Goal: Task Accomplishment & Management: Complete application form

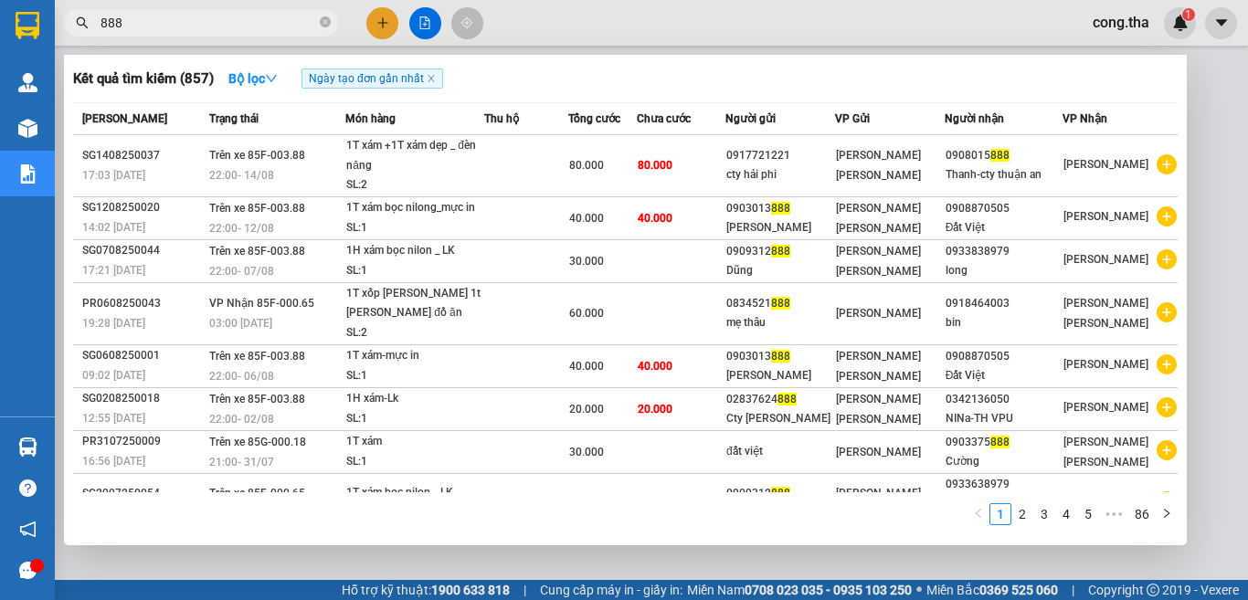
type input "888"
click at [378, 25] on div at bounding box center [624, 300] width 1248 height 600
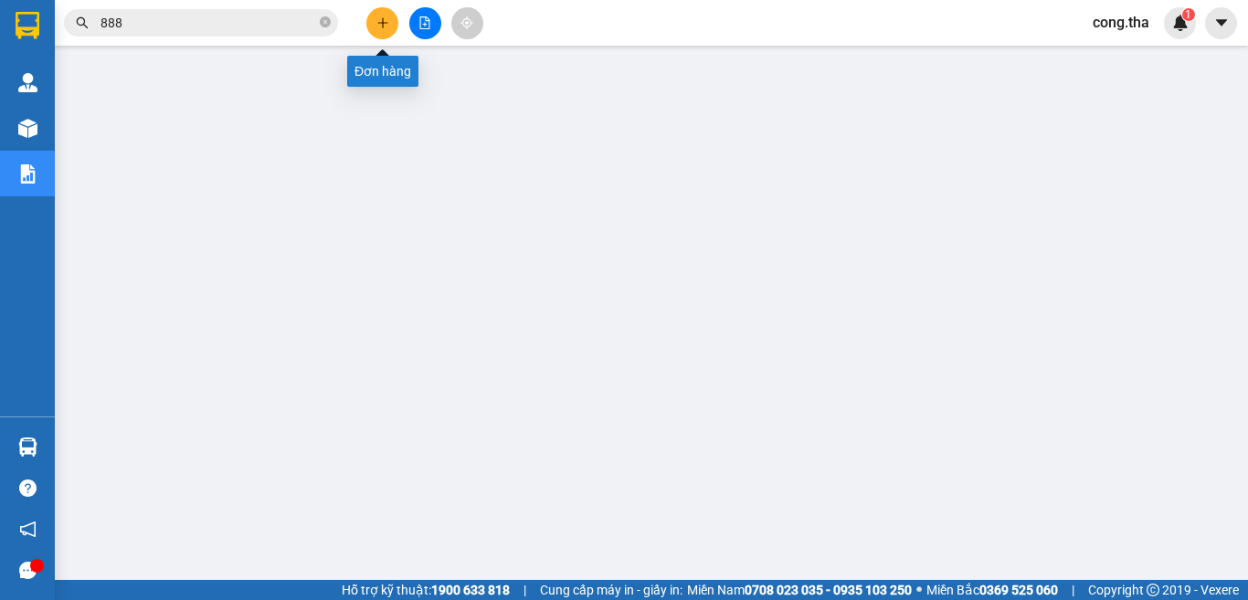
click at [378, 25] on icon "plus" at bounding box center [382, 22] width 13 height 13
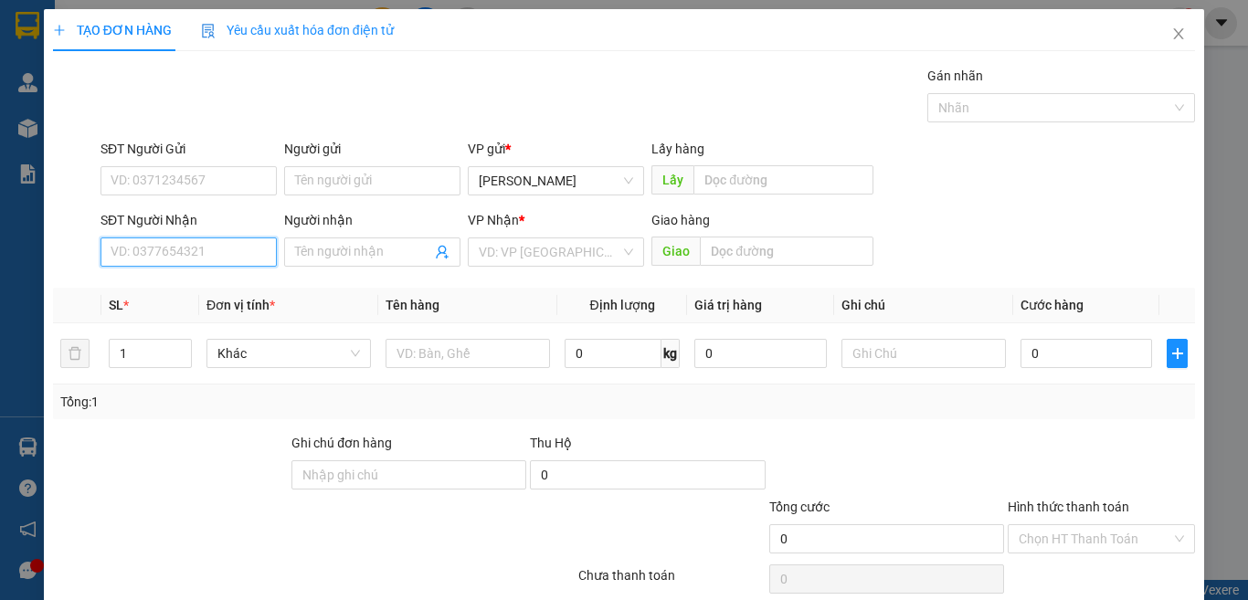
click at [181, 243] on input "SĐT Người Nhận" at bounding box center [188, 251] width 176 height 29
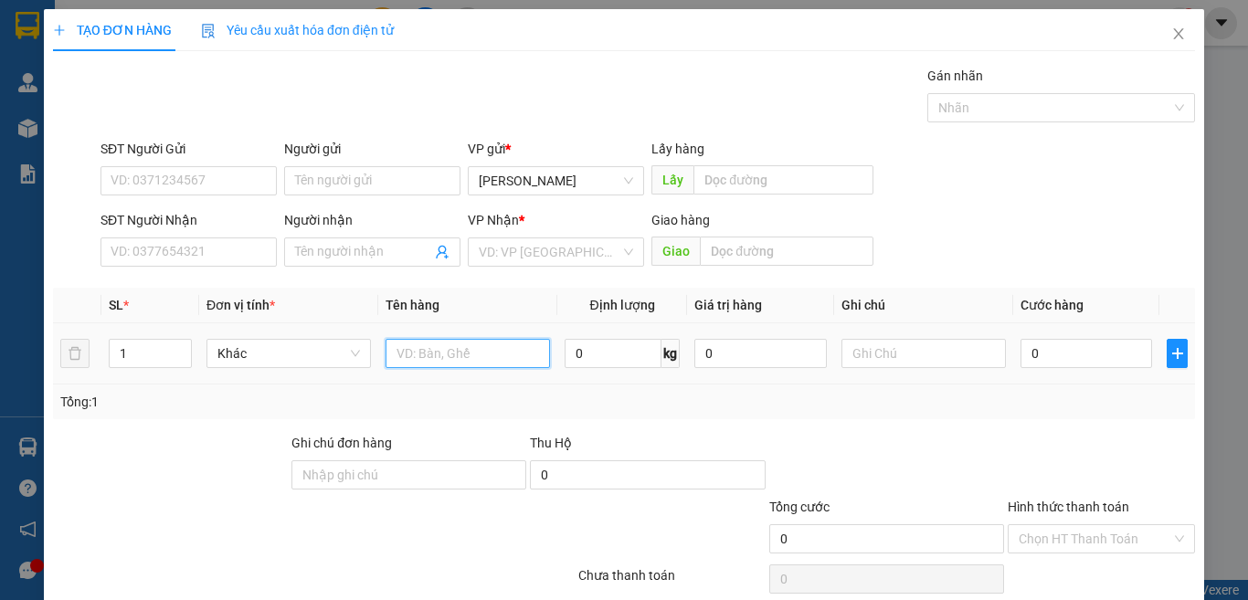
click at [482, 361] on input "text" at bounding box center [467, 353] width 164 height 29
type input "1 t xám/"
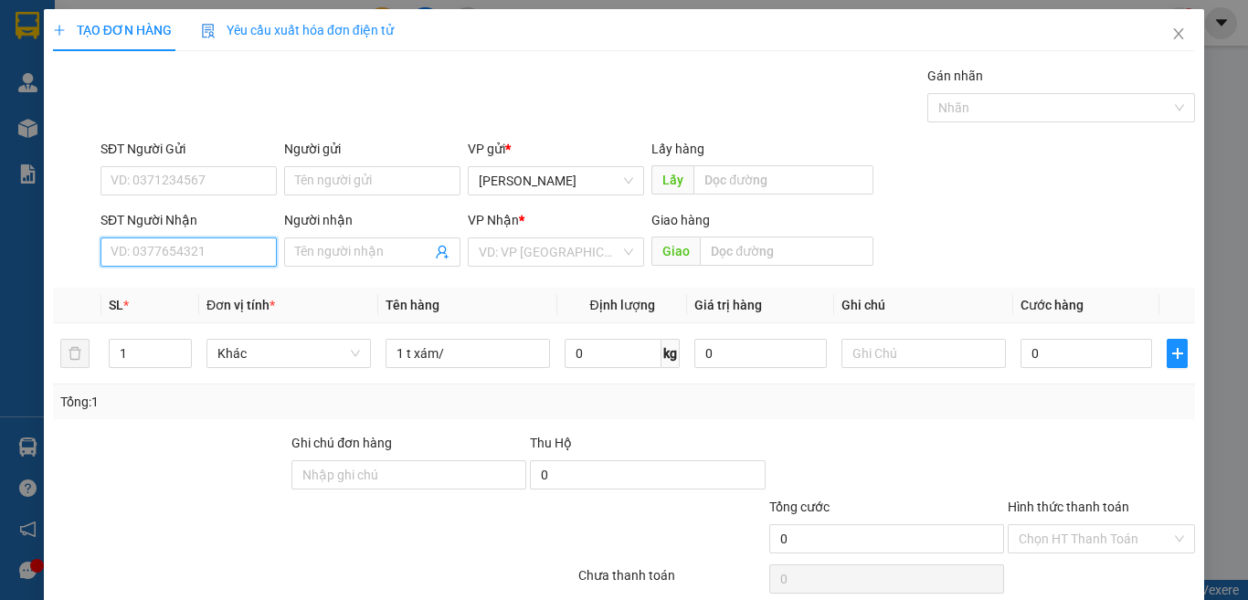
click at [149, 255] on input "SĐT Người Nhận" at bounding box center [188, 251] width 176 height 29
type input "0918559040"
click at [215, 285] on div "0918559040 - [PERSON_NAME]" at bounding box center [201, 289] width 180 height 20
type input "giang"
type input "0918559040"
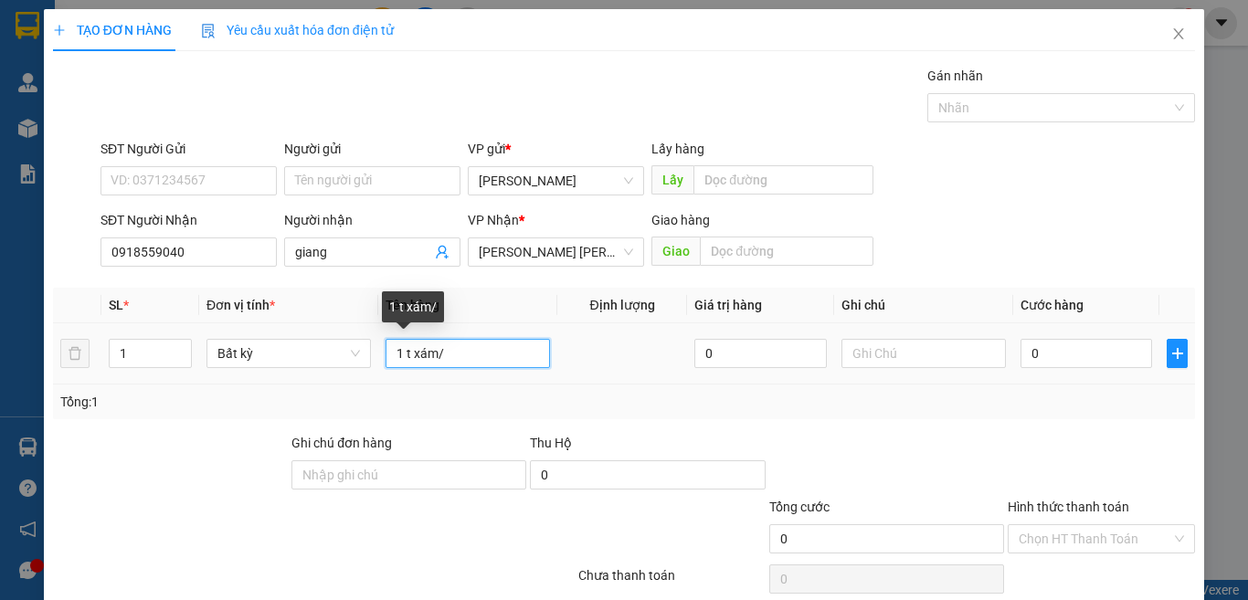
click at [500, 360] on input "1 t xám/" at bounding box center [467, 353] width 164 height 29
type input "1 t xám/ lo nướng"
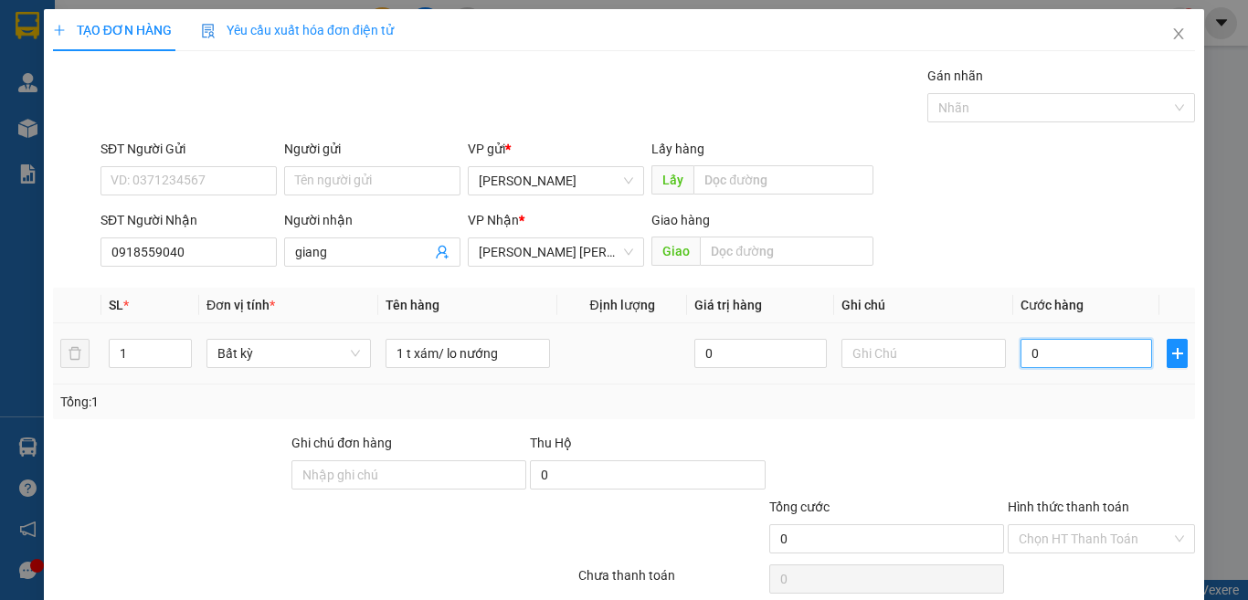
click at [1056, 359] on input "0" at bounding box center [1086, 353] width 132 height 29
type input "4"
type input "40"
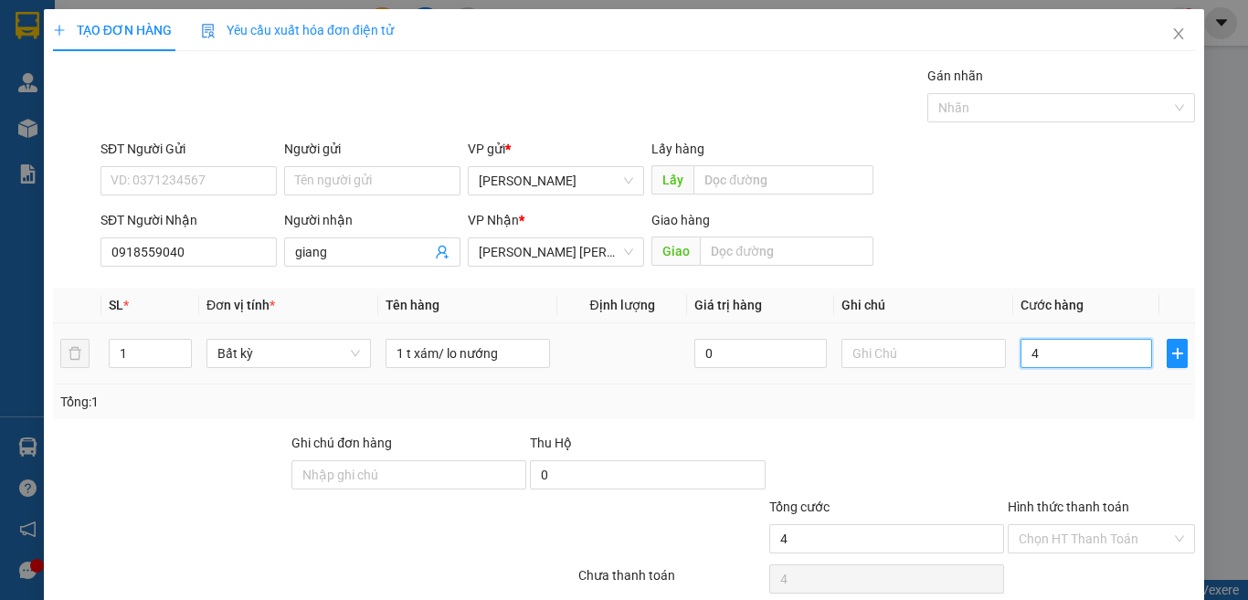
type input "40"
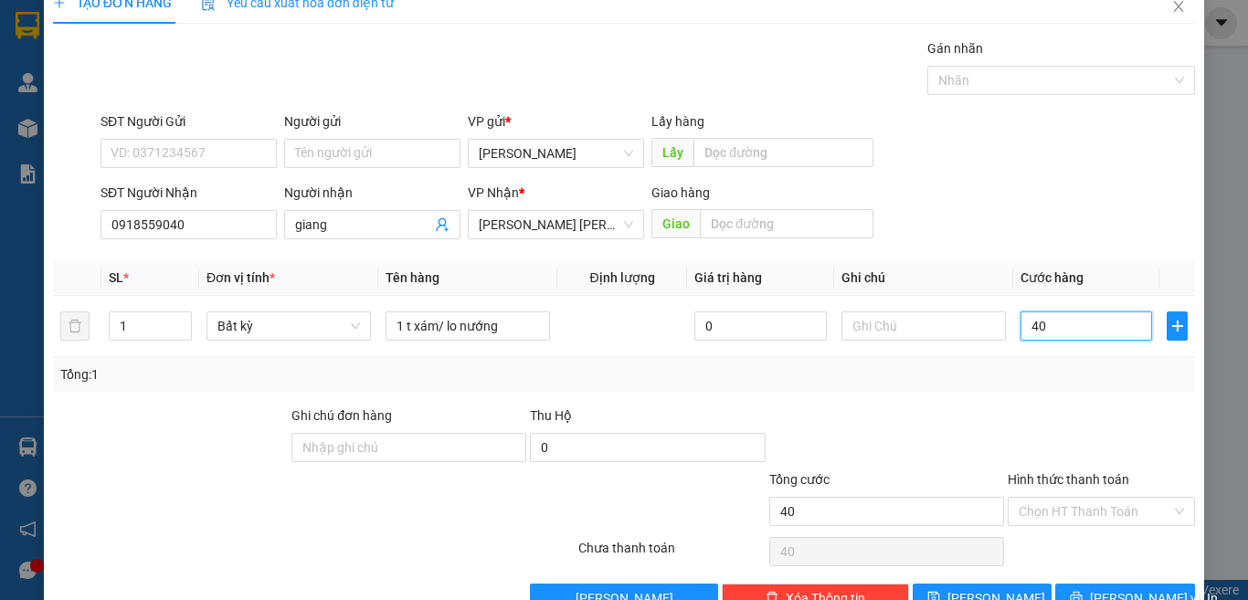
scroll to position [76, 0]
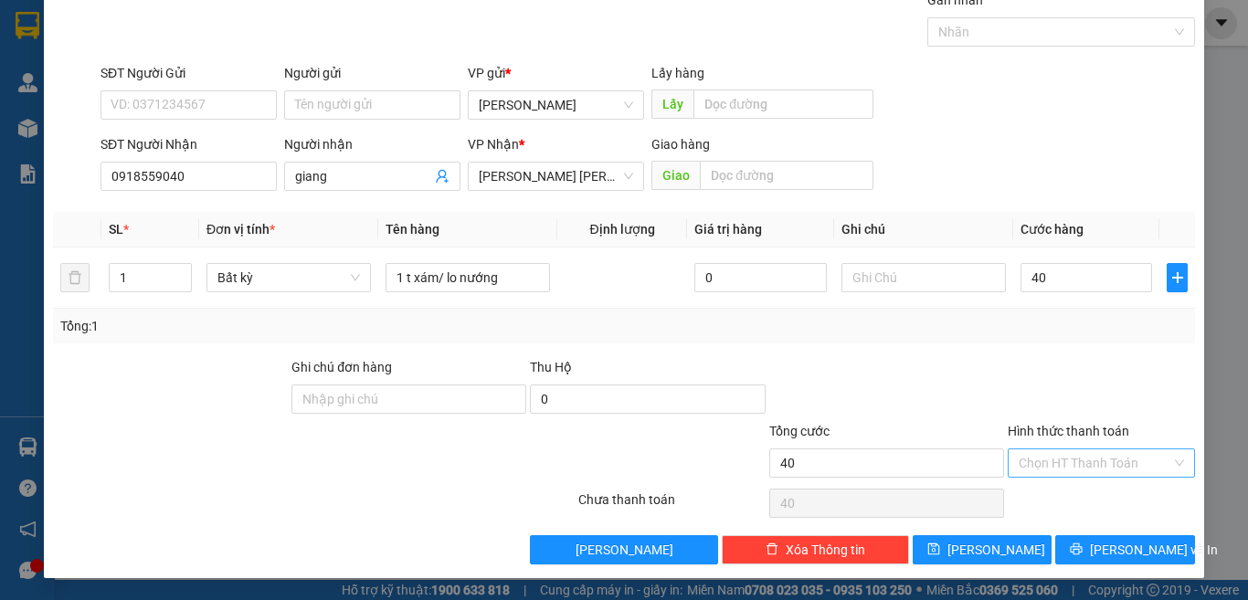
type input "40.000"
click at [1084, 464] on input "Hình thức thanh toán" at bounding box center [1094, 462] width 153 height 27
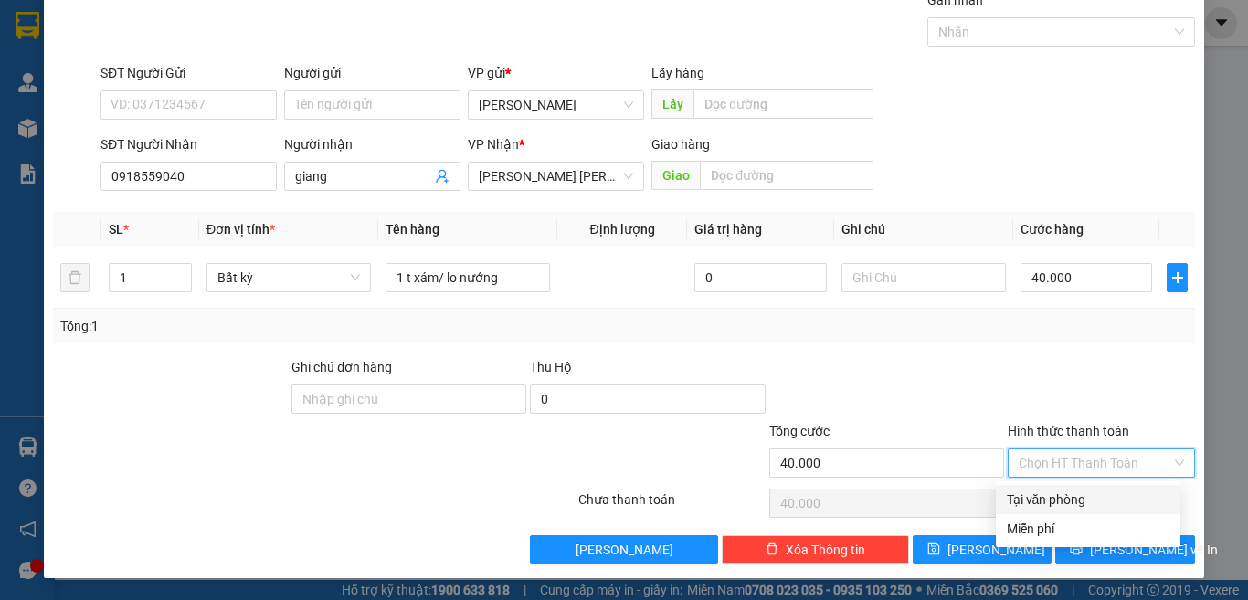
click at [1090, 505] on div "Tại văn phòng" at bounding box center [1087, 500] width 163 height 20
type input "0"
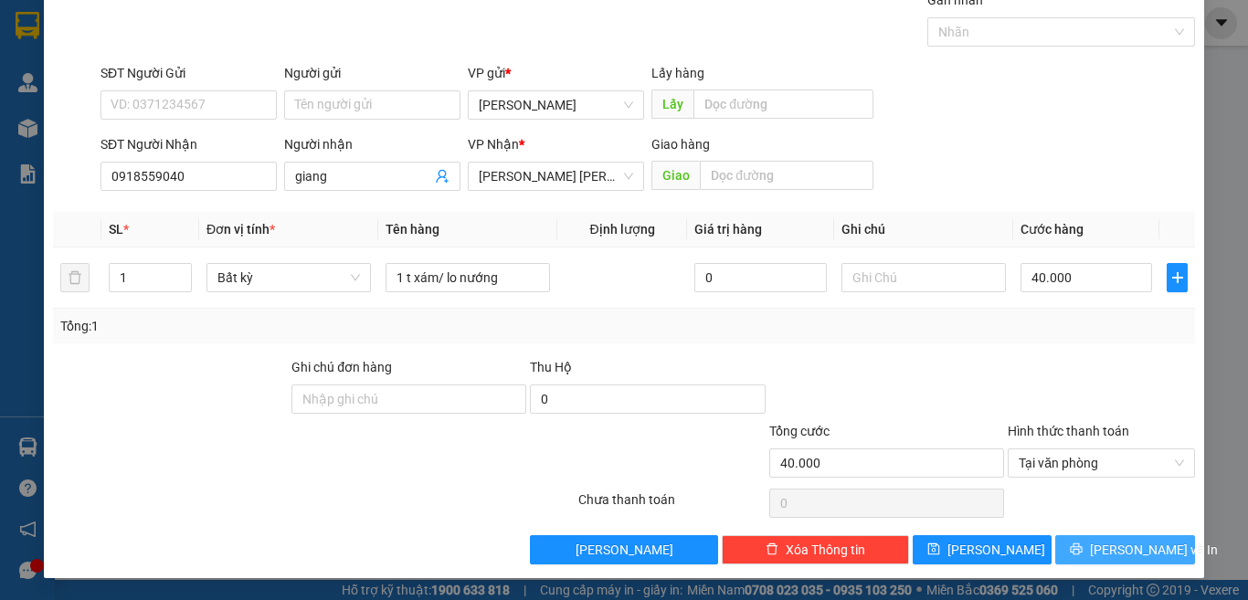
click at [1101, 549] on span "[PERSON_NAME] và In" at bounding box center [1154, 550] width 128 height 20
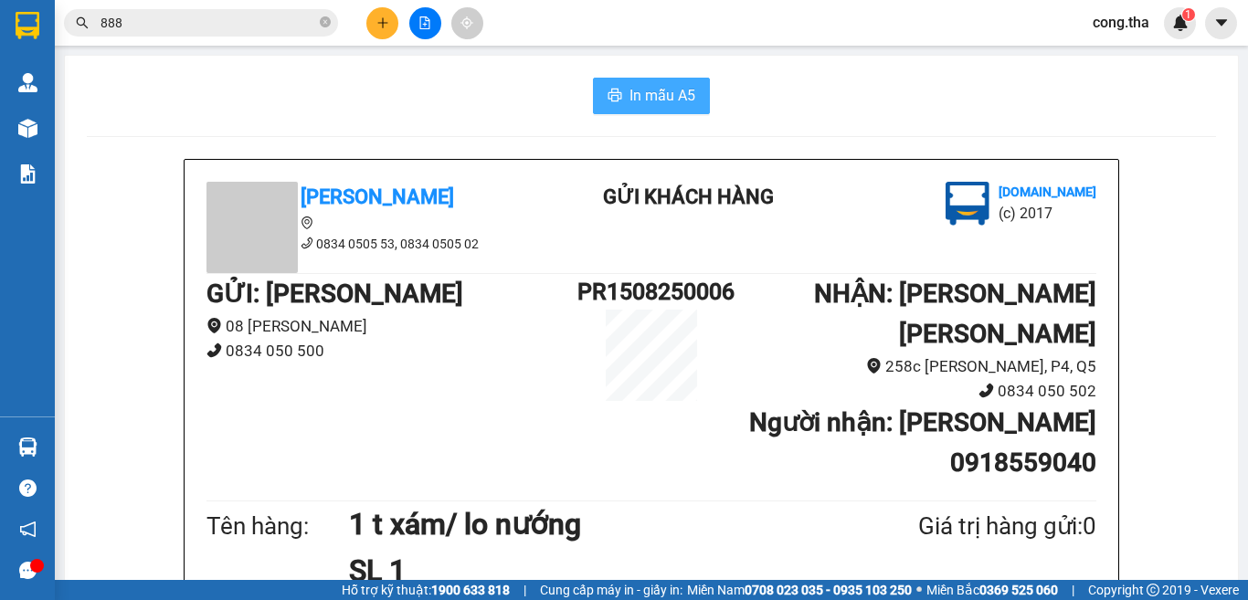
click at [633, 95] on span "In mẫu A5" at bounding box center [662, 95] width 66 height 23
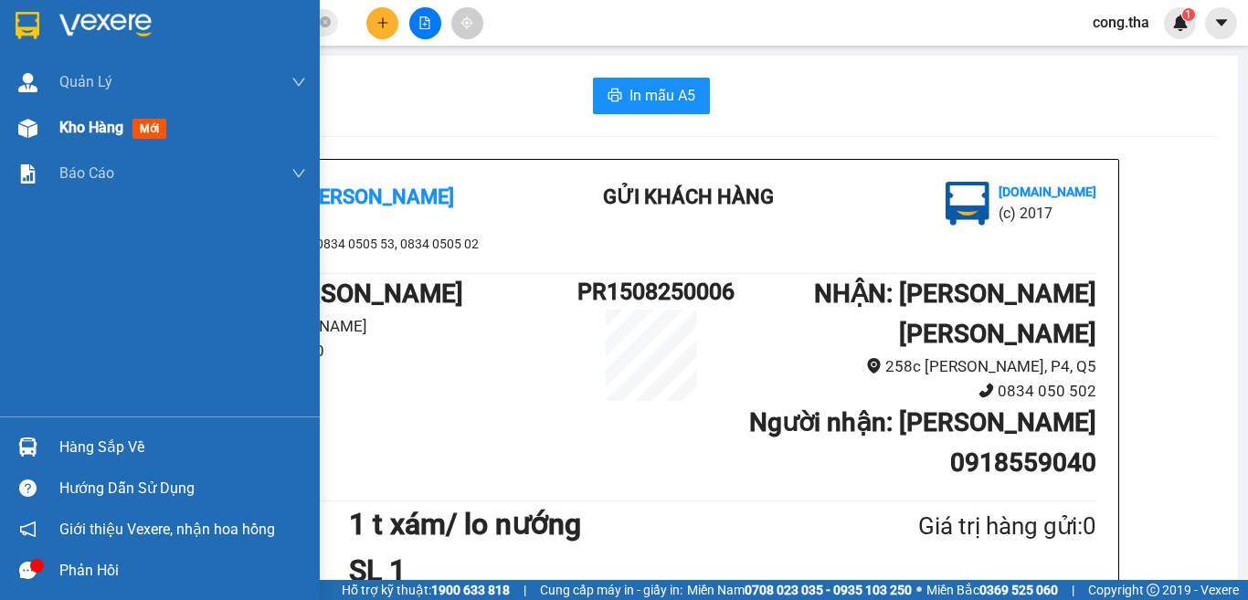
click at [160, 130] on span "mới" at bounding box center [149, 129] width 34 height 20
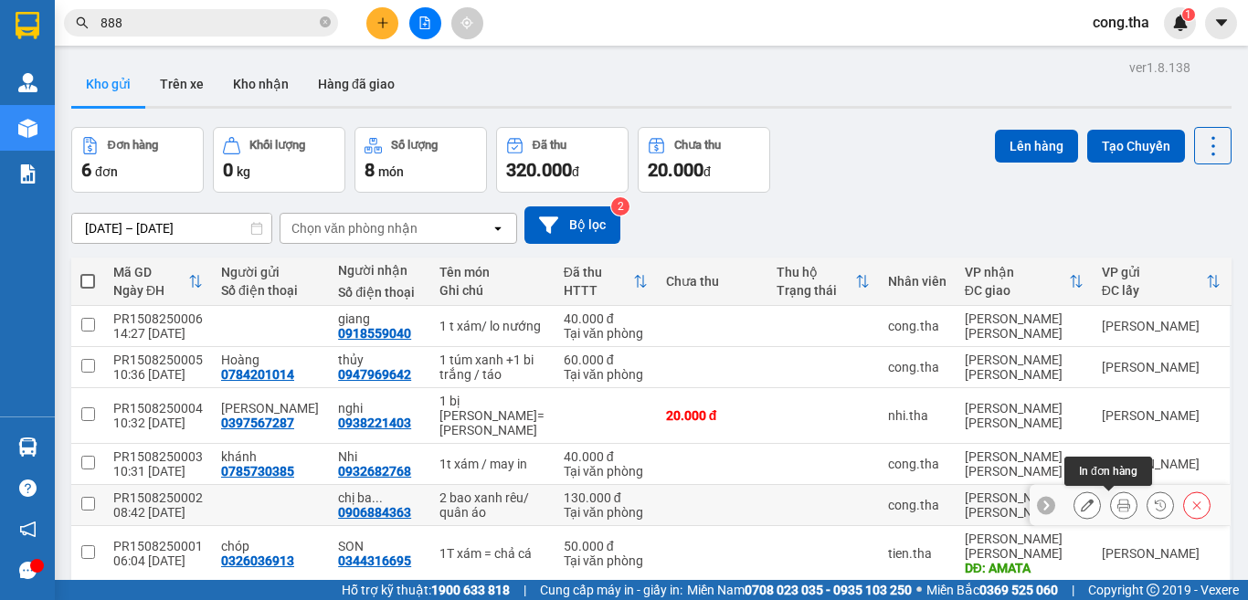
click at [1117, 510] on icon at bounding box center [1123, 505] width 13 height 13
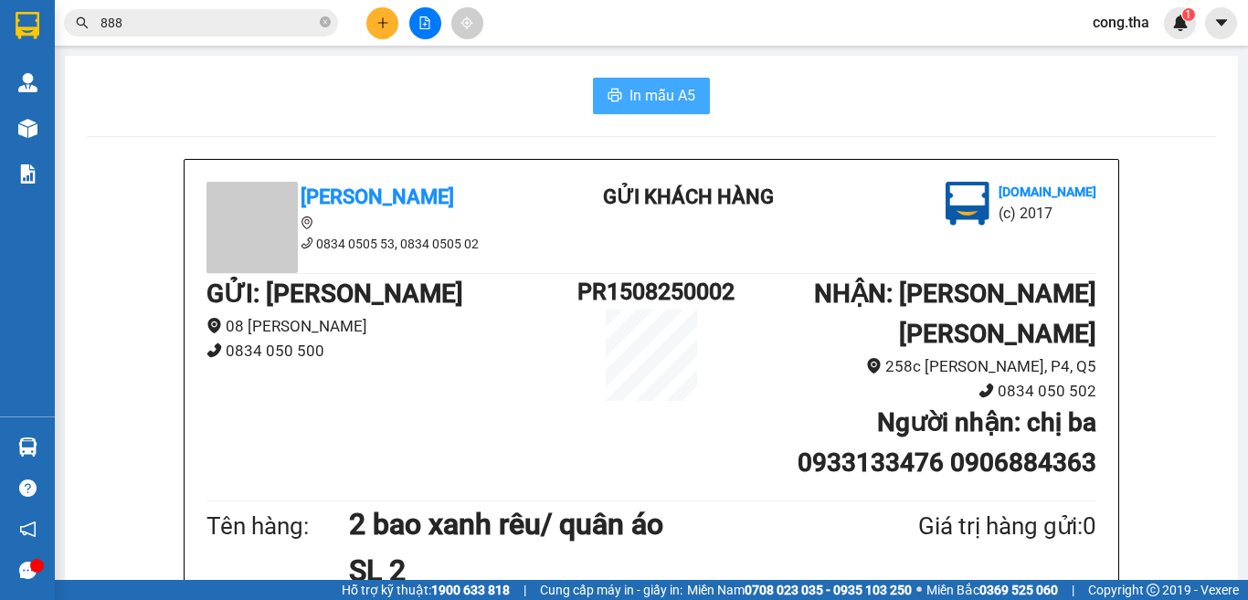
click at [658, 93] on span "In mẫu A5" at bounding box center [662, 95] width 66 height 23
